Goal: Task Accomplishment & Management: Manage account settings

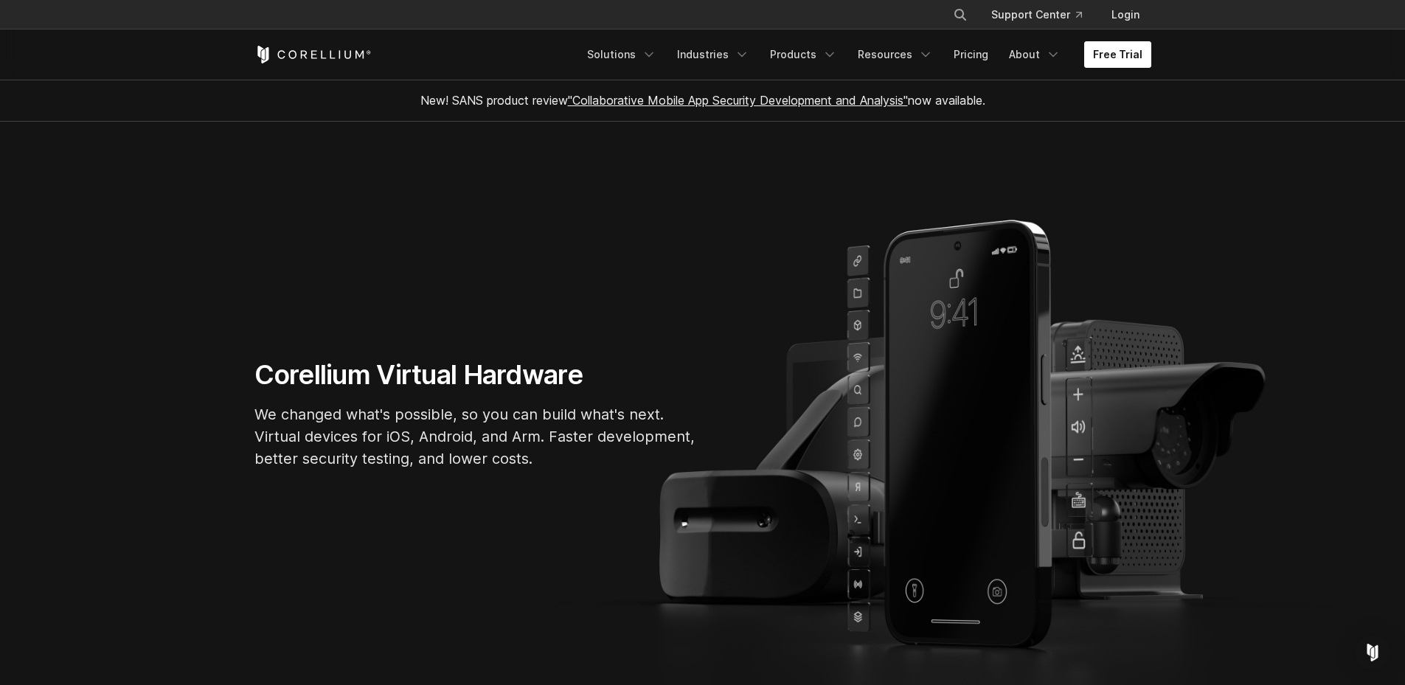
click at [1102, 48] on link "Free Trial" at bounding box center [1117, 54] width 67 height 27
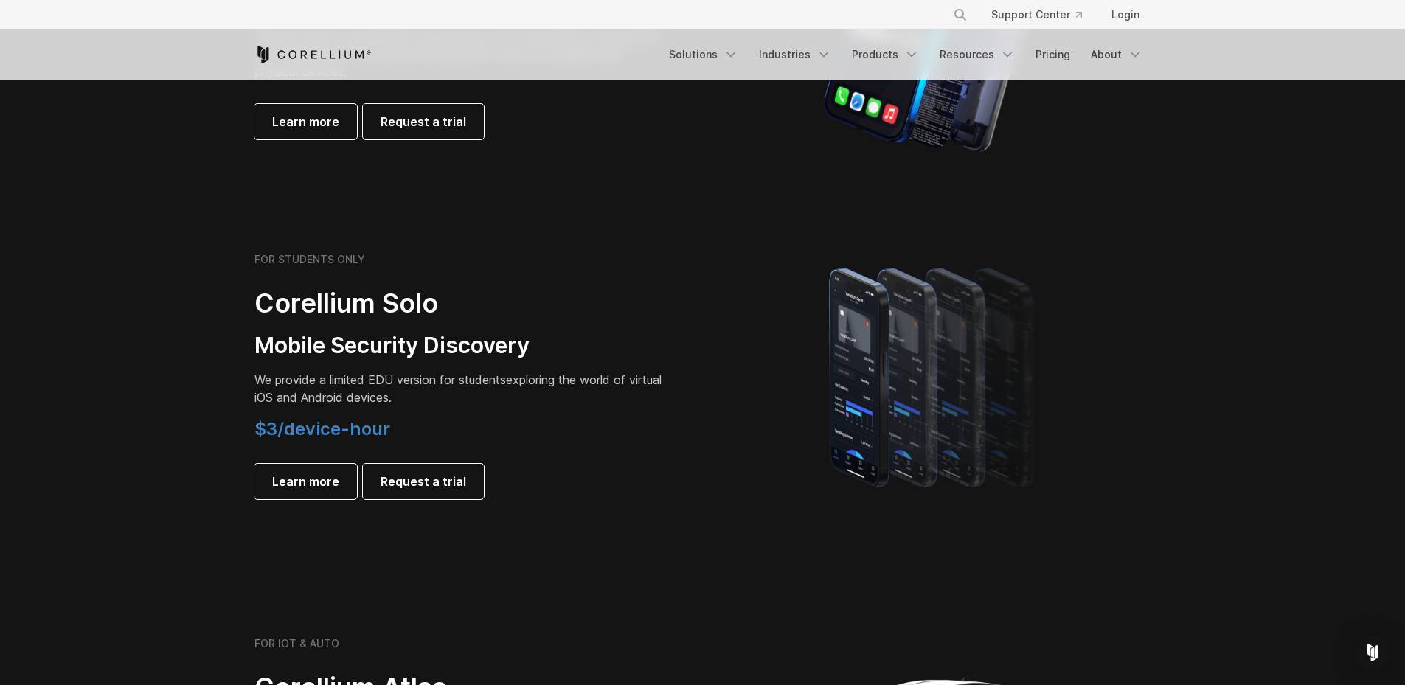
scroll to position [1253, 0]
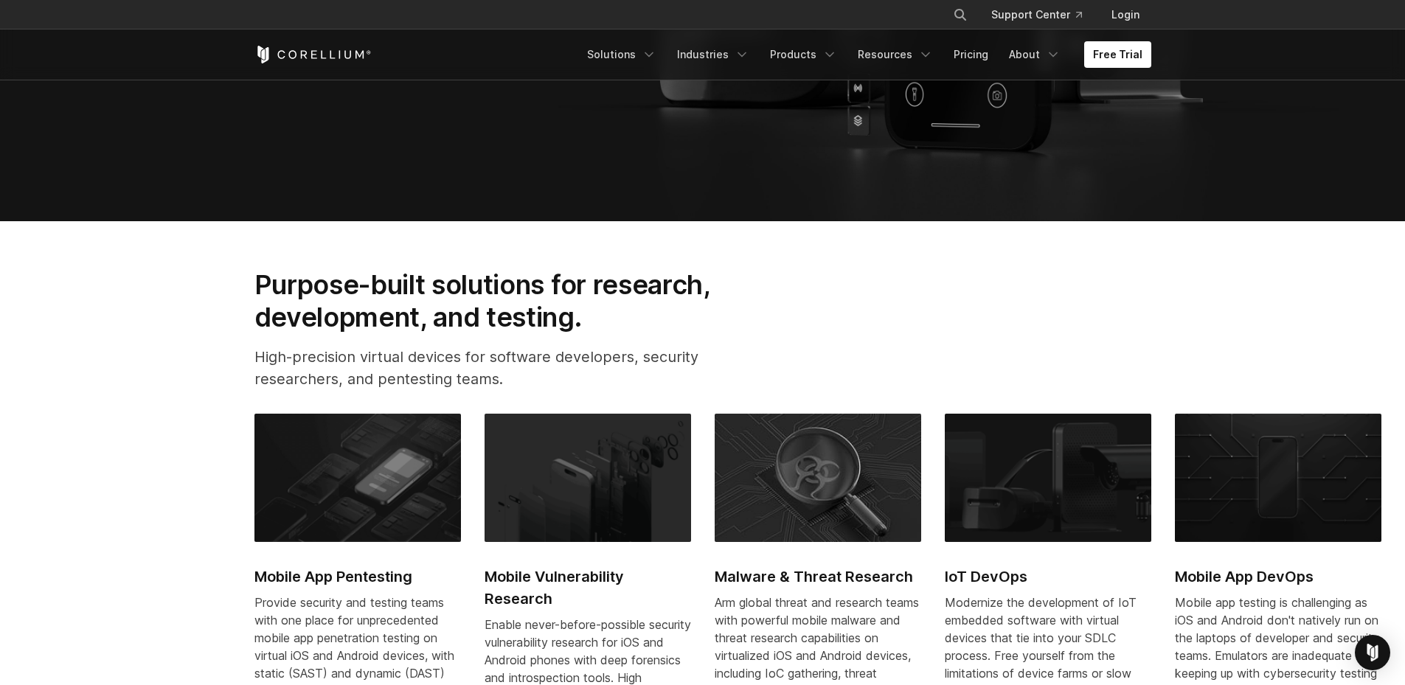
scroll to position [439, 0]
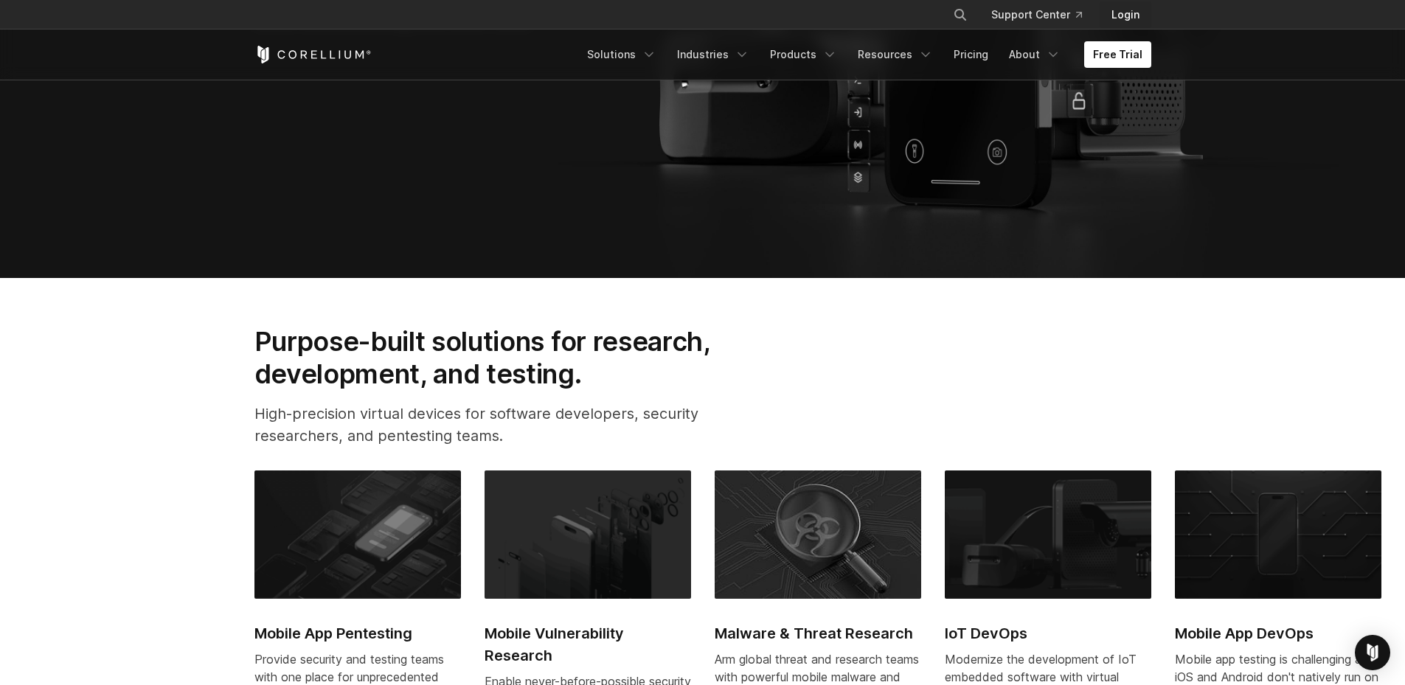
click at [1115, 14] on link "Login" at bounding box center [1125, 14] width 52 height 27
